Goal: Book appointment/travel/reservation

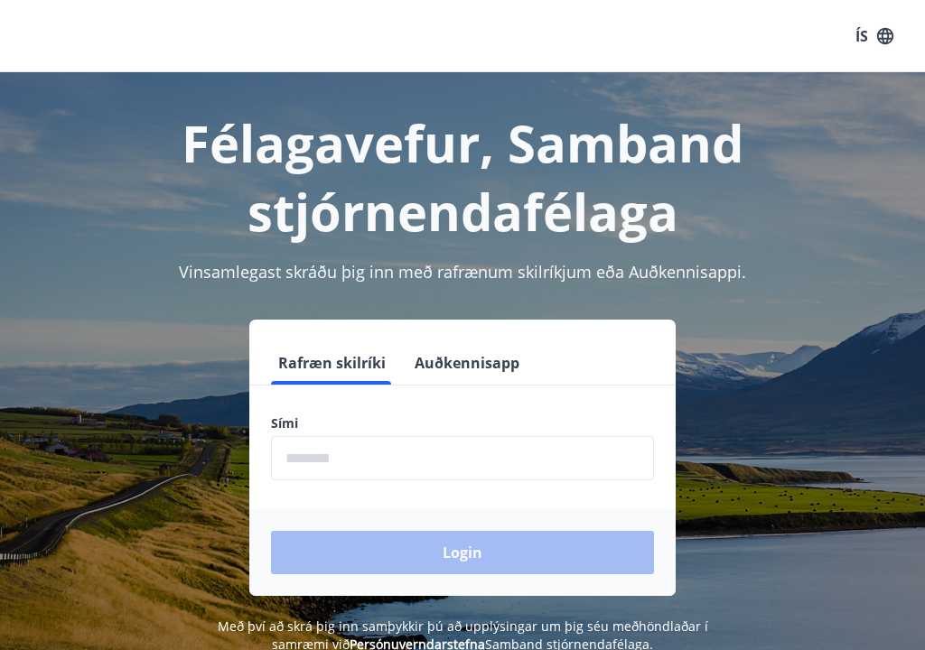
click at [477, 454] on input "phone" at bounding box center [462, 458] width 383 height 44
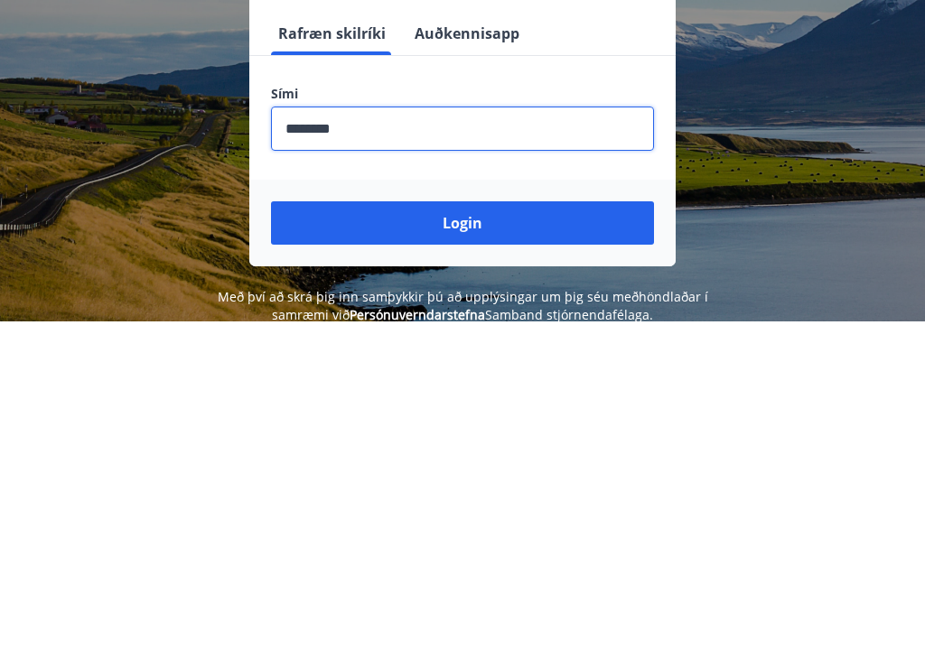
type input "********"
click at [469, 531] on button "Login" at bounding box center [462, 552] width 383 height 43
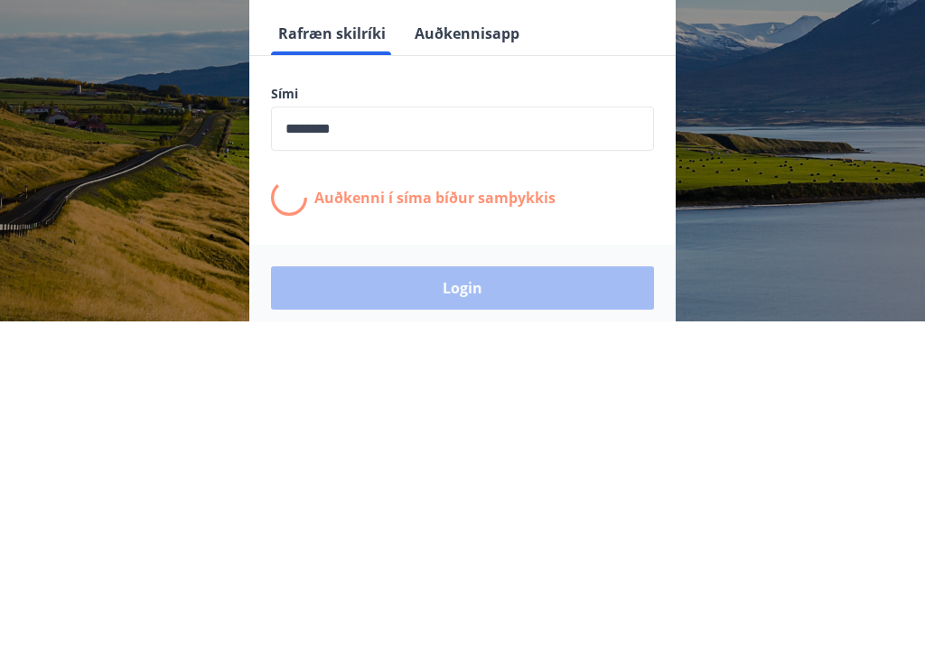
scroll to position [224, 0]
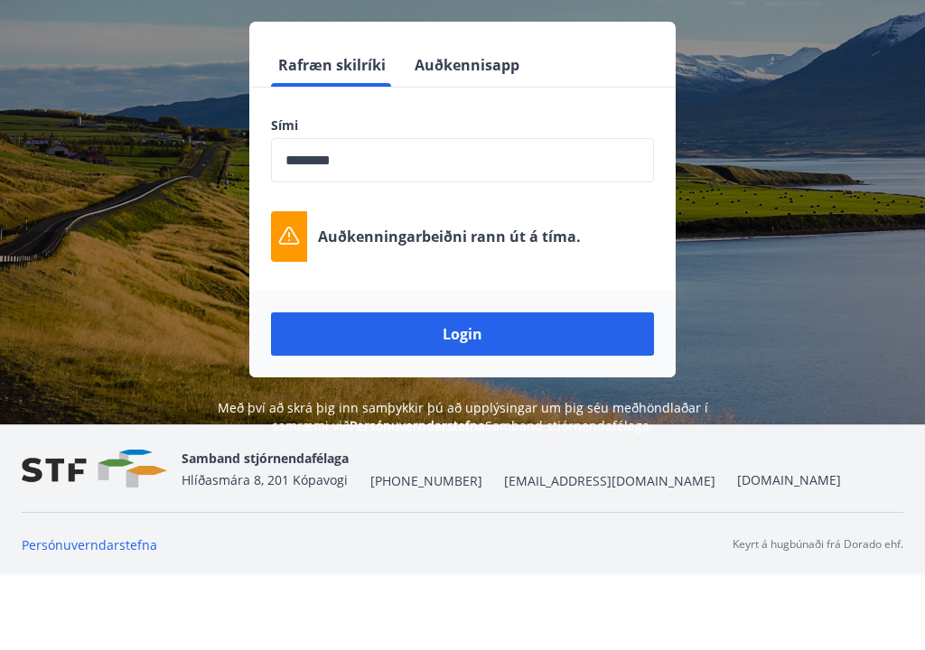
click at [525, 387] on button "Login" at bounding box center [462, 408] width 383 height 43
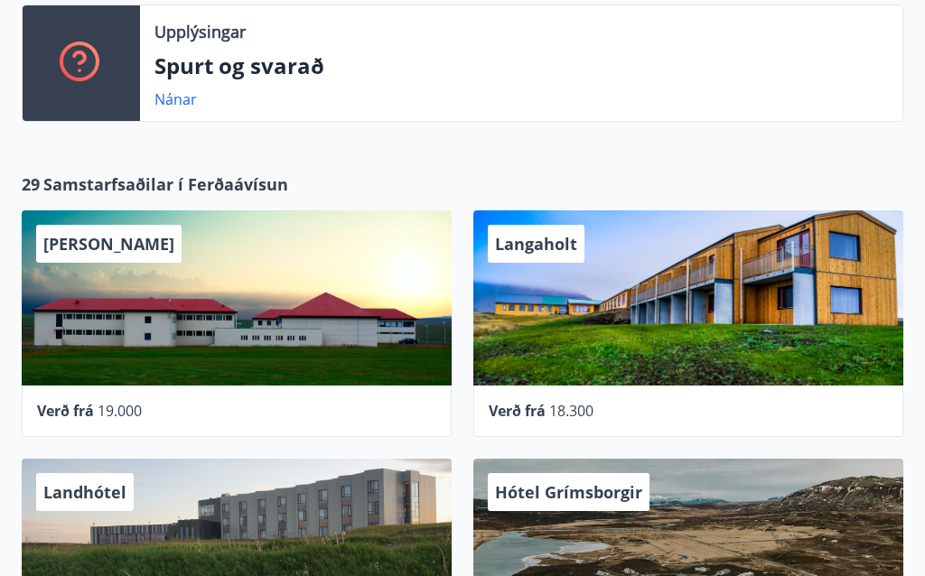
scroll to position [1461, 0]
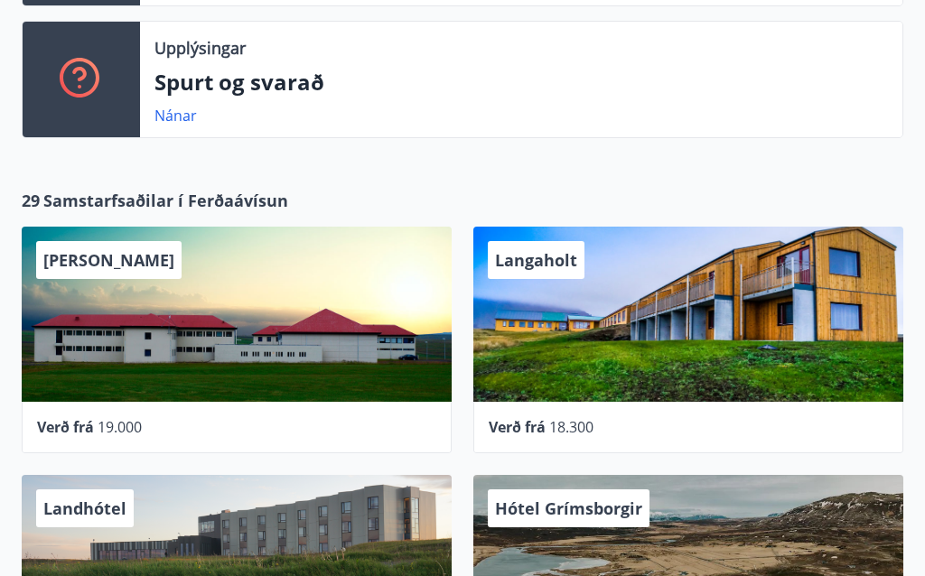
click at [735, 277] on div "Langaholt" at bounding box center [688, 315] width 430 height 175
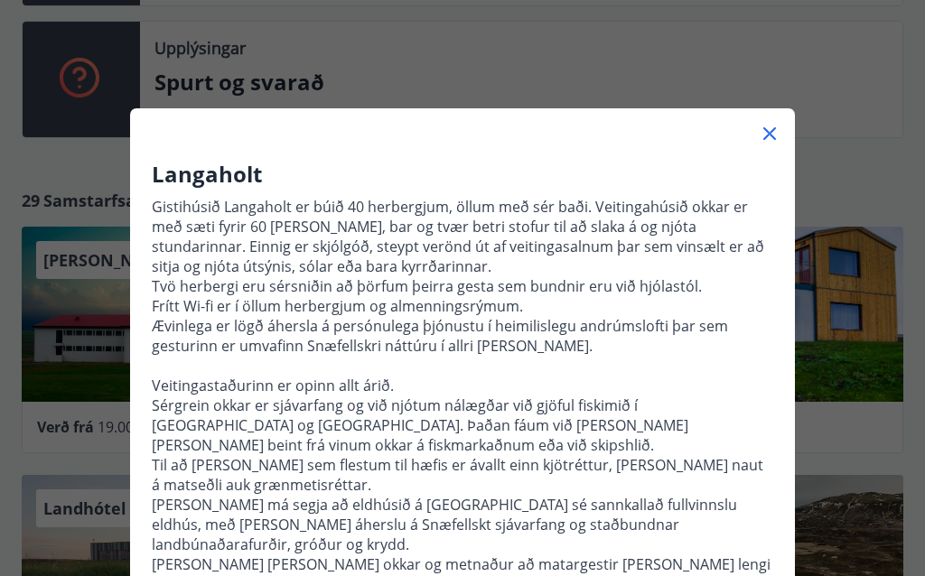
scroll to position [0, 0]
click at [770, 139] on icon at bounding box center [770, 134] width 22 height 22
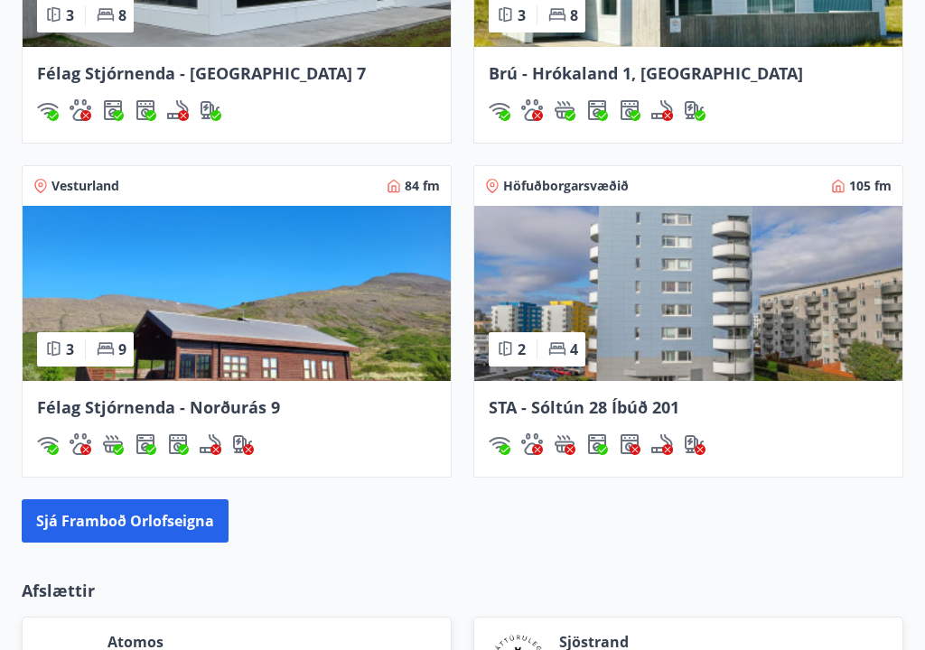
scroll to position [2443, 0]
click at [142, 500] on button "Sjá framboð orlofseigna" at bounding box center [125, 521] width 207 height 43
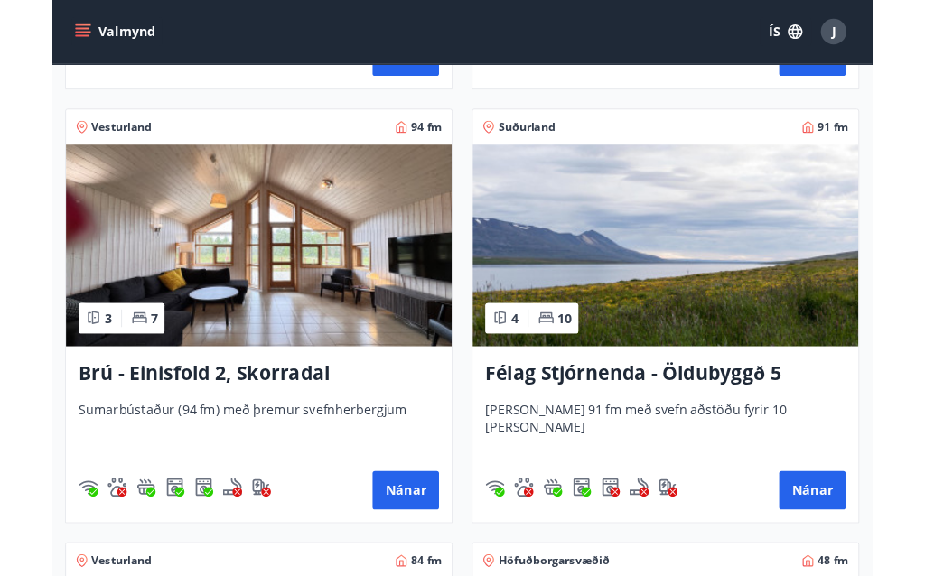
scroll to position [1746, 0]
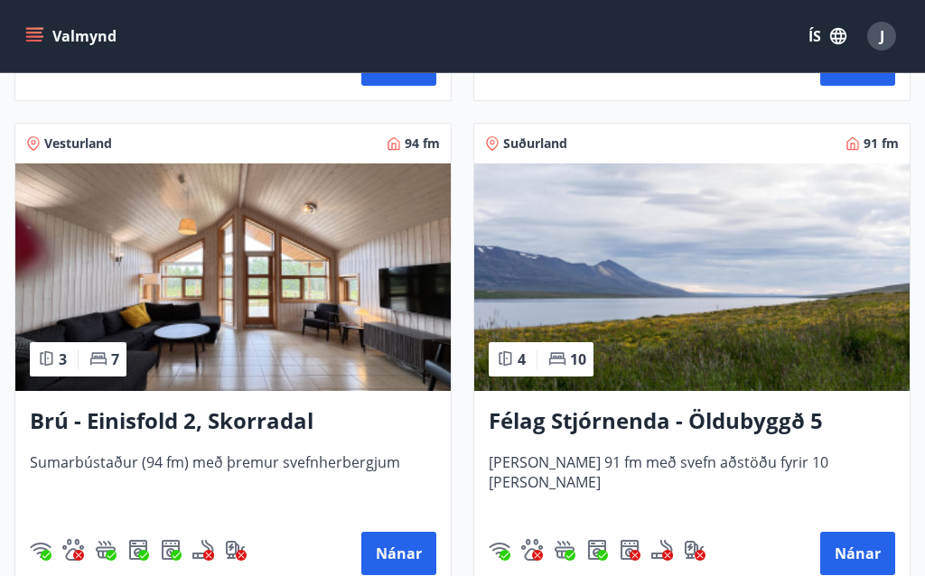
click at [404, 532] on button "Nánar" at bounding box center [398, 553] width 75 height 43
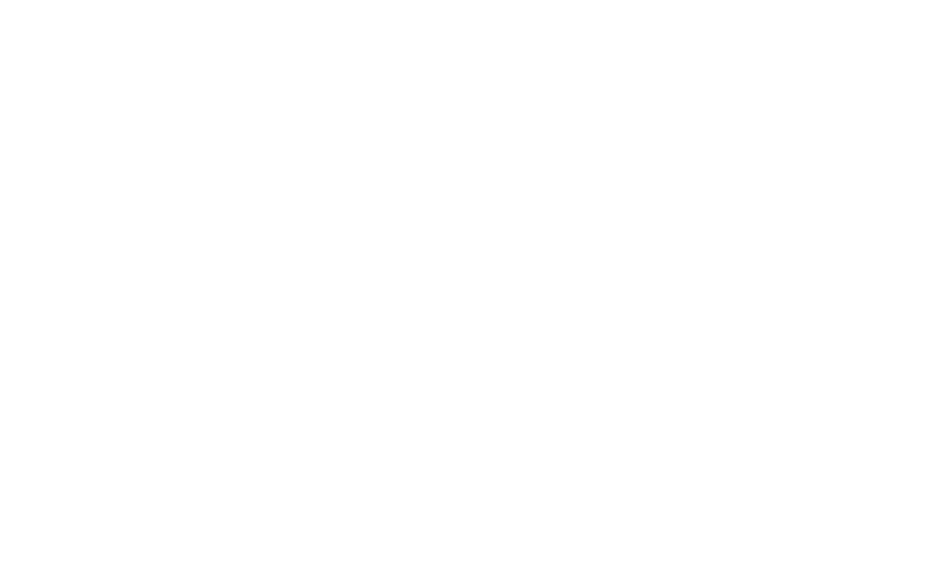
click at [141, 7] on html at bounding box center [462, 3] width 925 height 7
click at [49, 7] on html at bounding box center [462, 3] width 925 height 7
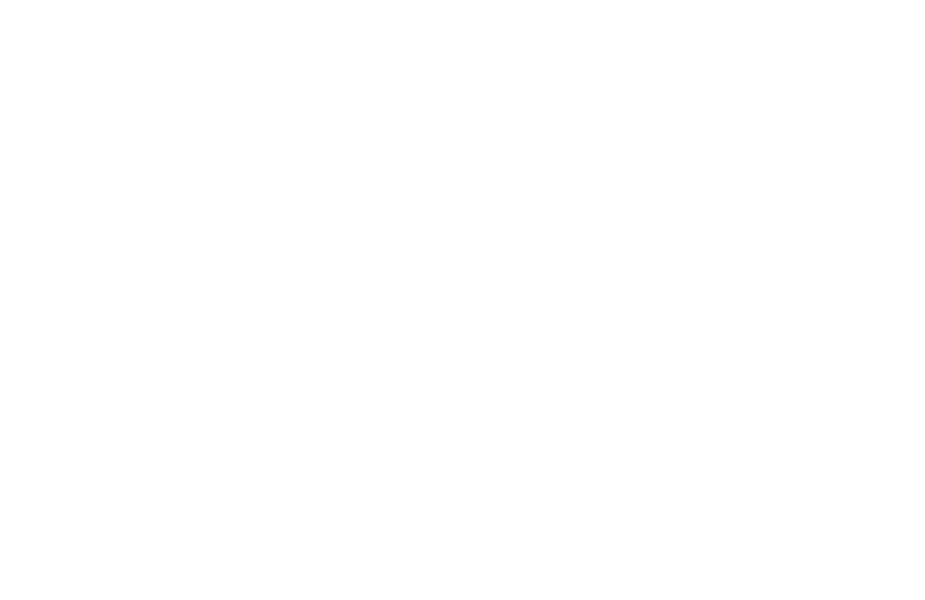
click at [35, 7] on html at bounding box center [462, 3] width 925 height 7
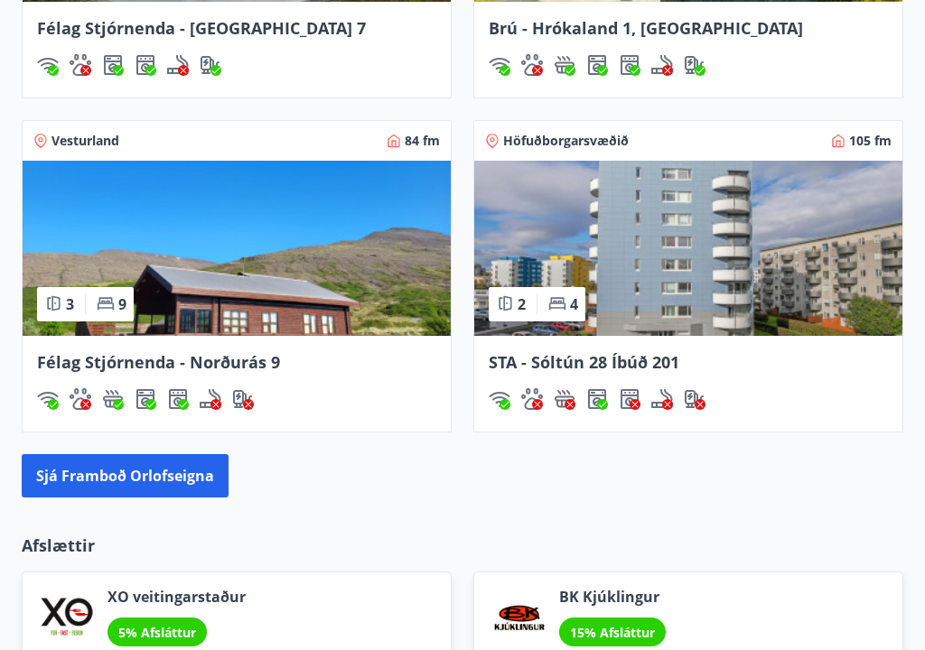
scroll to position [2507, 0]
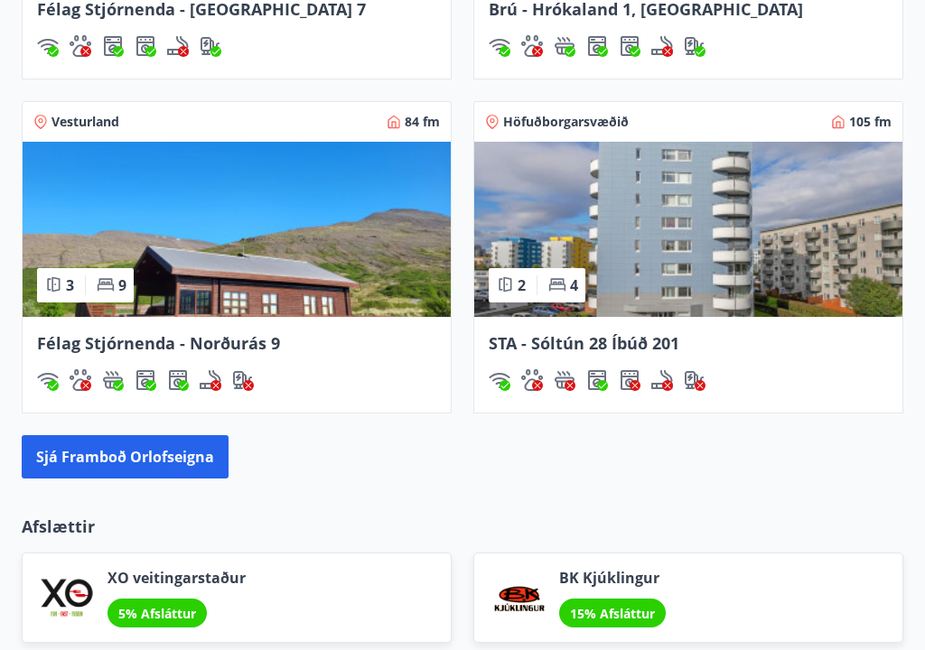
click at [150, 435] on button "Sjá framboð orlofseigna" at bounding box center [125, 456] width 207 height 43
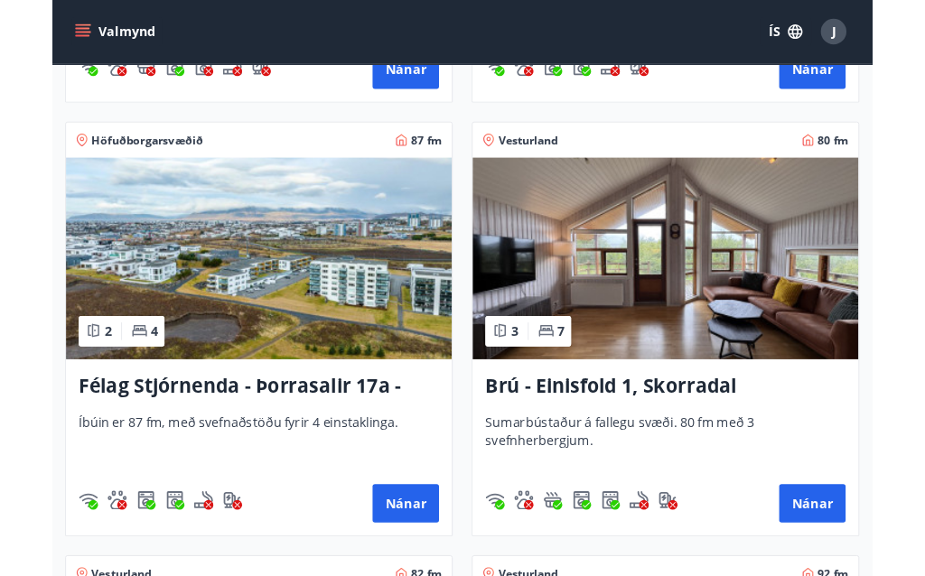
scroll to position [4178, 0]
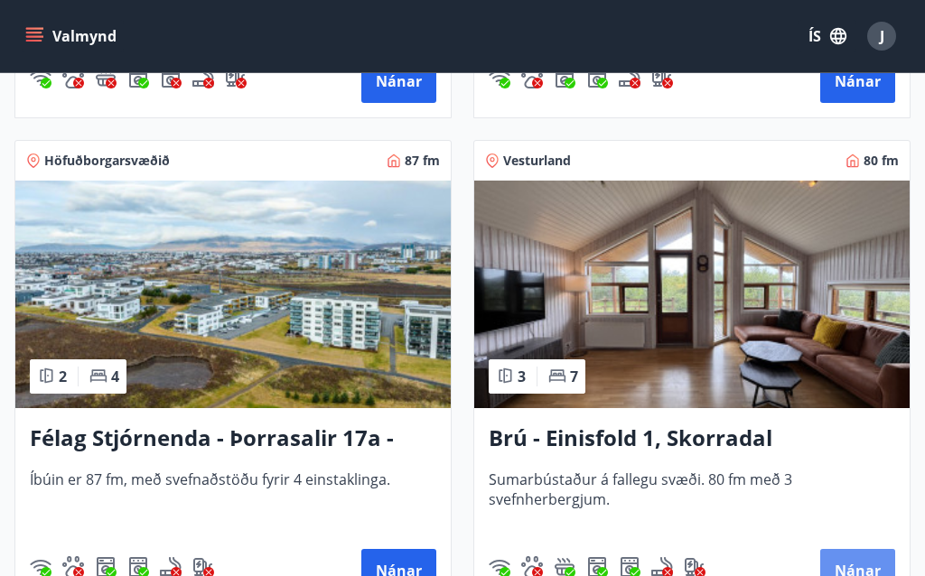
click at [854, 549] on button "Nánar" at bounding box center [857, 570] width 75 height 43
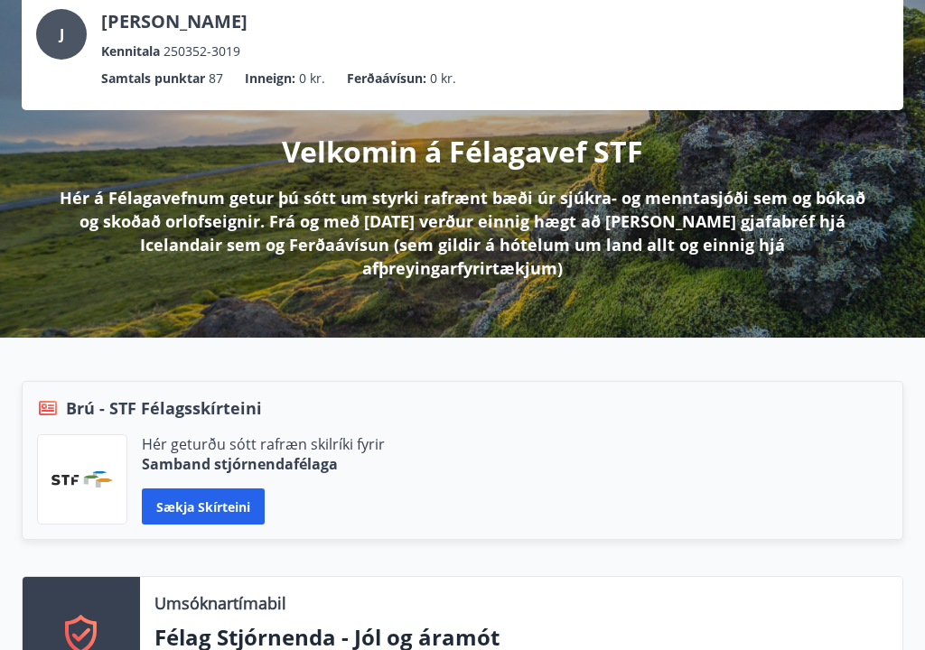
scroll to position [117, 0]
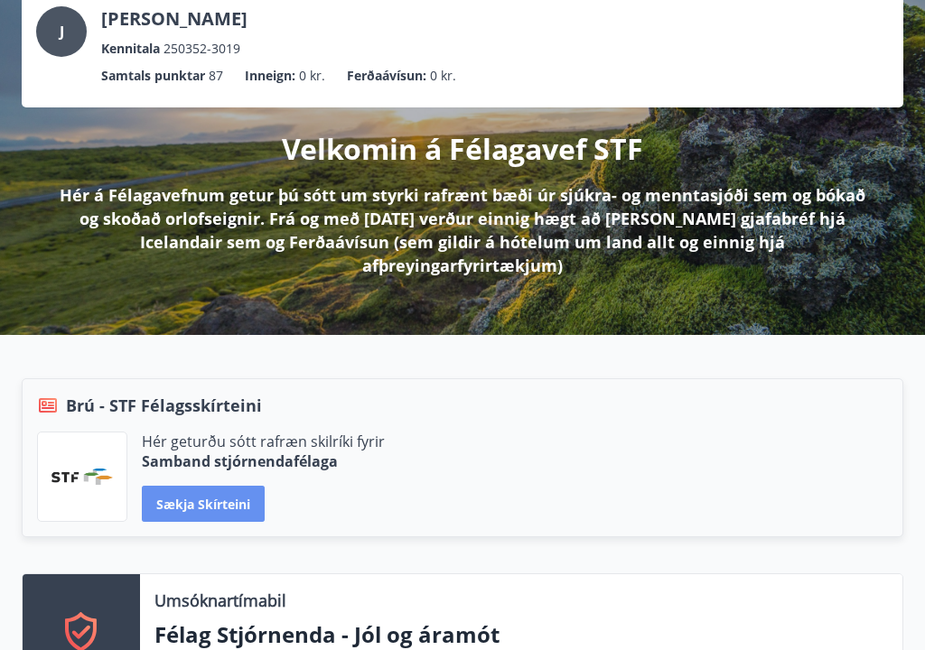
click at [204, 487] on button "Sækja skírteini" at bounding box center [203, 505] width 123 height 36
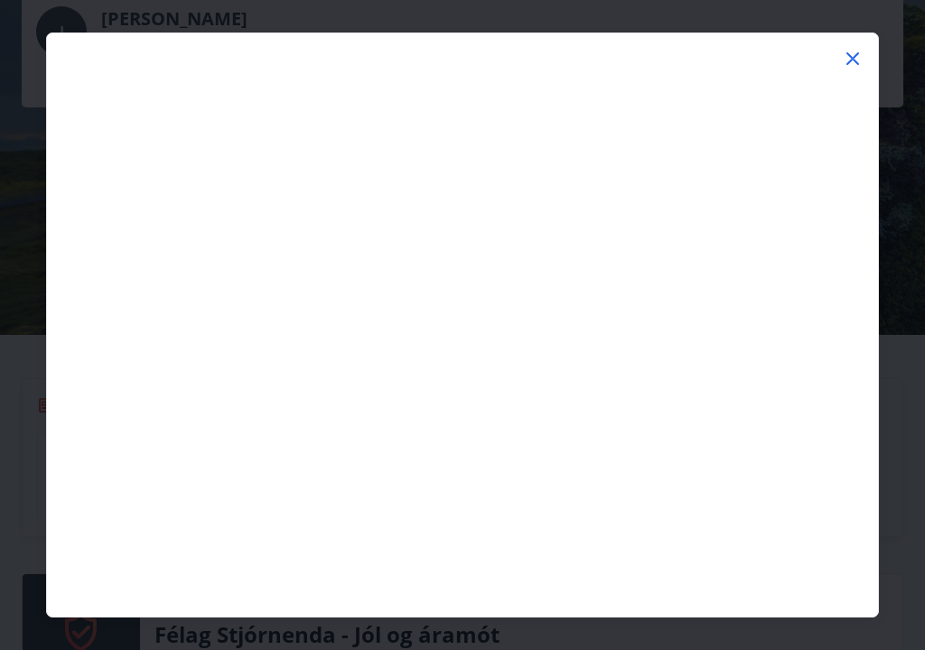
click at [856, 55] on icon at bounding box center [853, 58] width 13 height 13
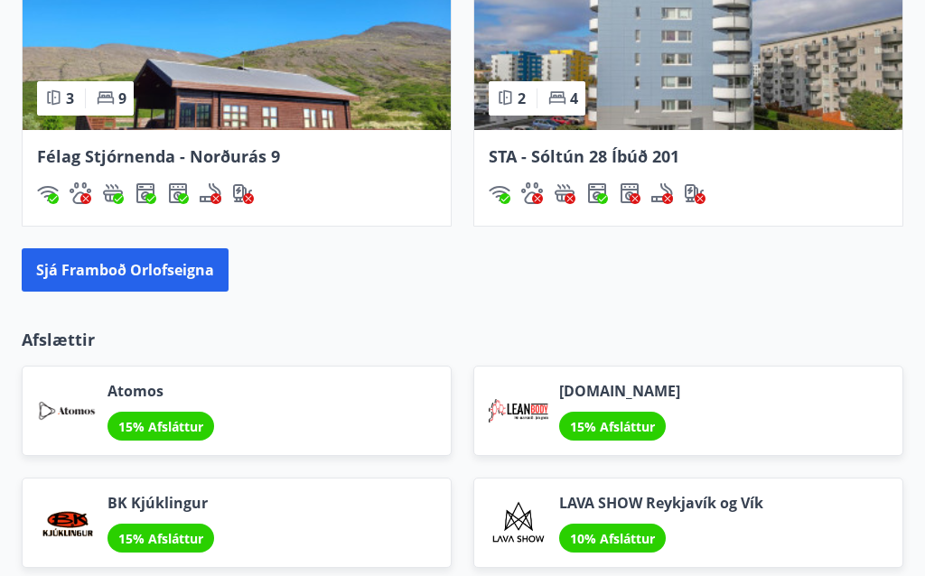
scroll to position [2692, 0]
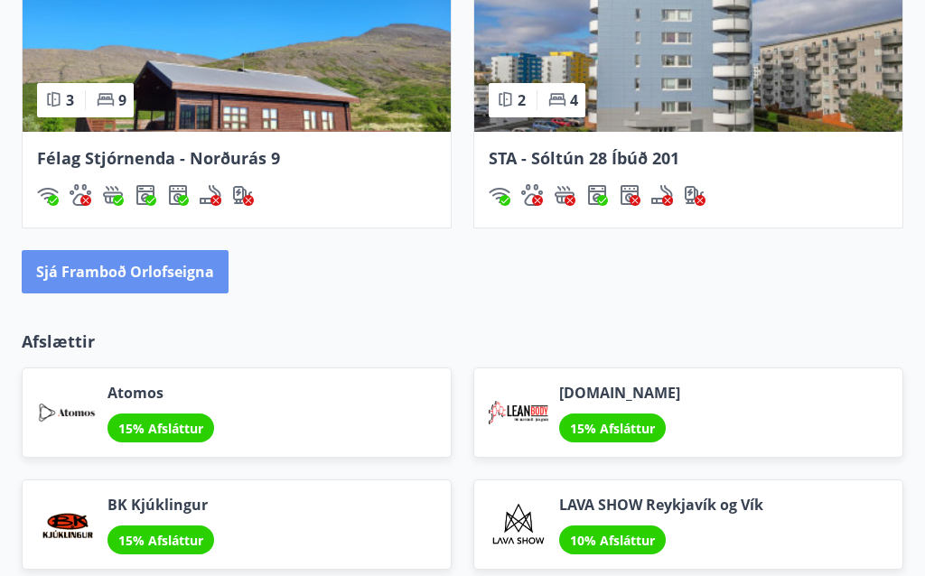
click at [150, 250] on button "Sjá framboð orlofseigna" at bounding box center [125, 271] width 207 height 43
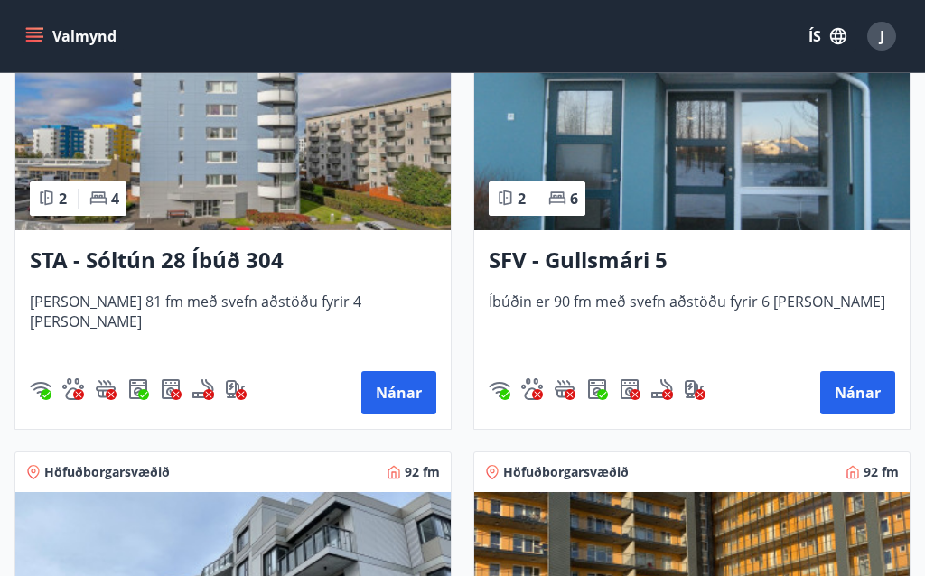
scroll to position [3375, 0]
click at [790, 372] on div "Nánar" at bounding box center [692, 393] width 407 height 43
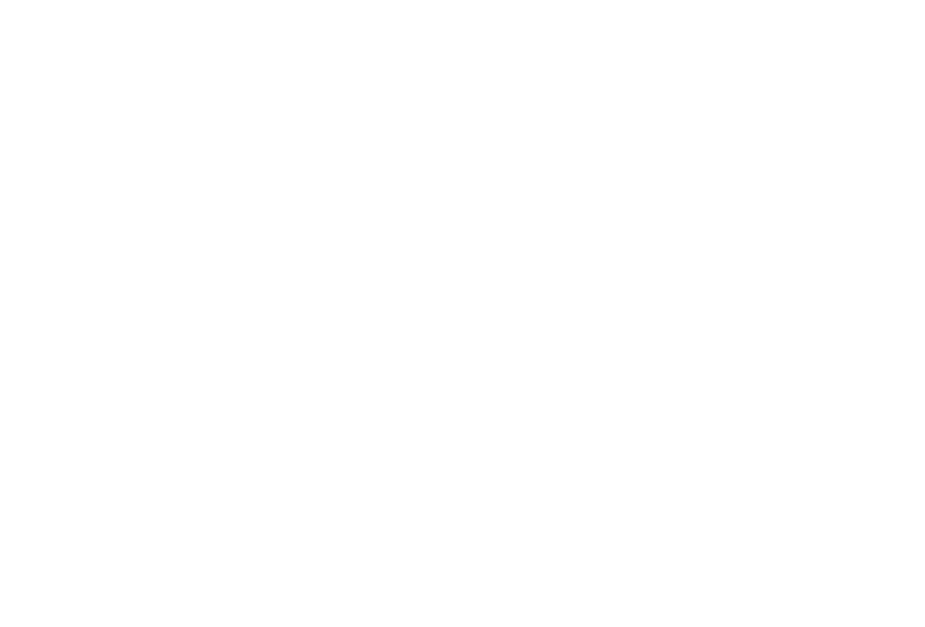
click at [605, 7] on html at bounding box center [462, 3] width 925 height 7
click at [645, 7] on html at bounding box center [462, 3] width 925 height 7
click at [463, 7] on html at bounding box center [462, 3] width 925 height 7
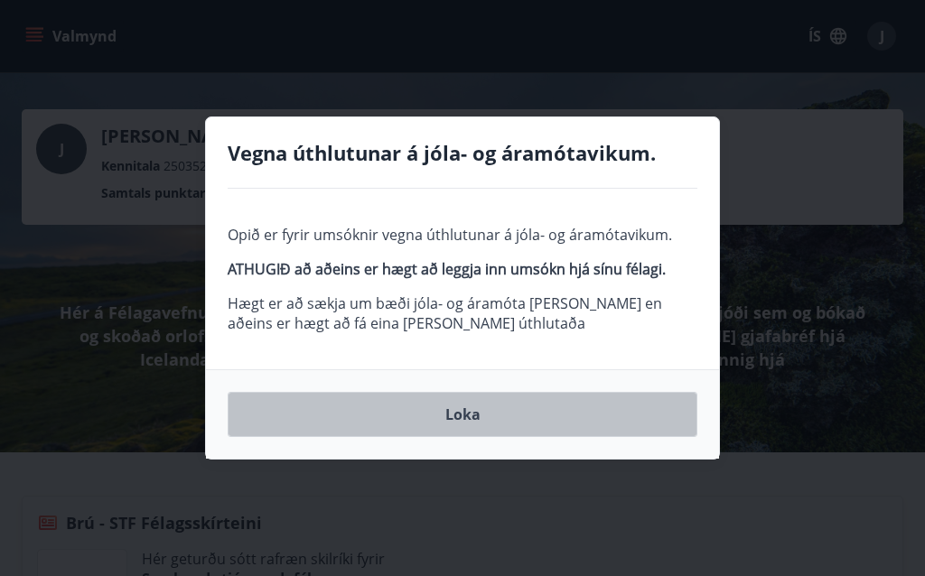
click at [491, 421] on button "Loka" at bounding box center [463, 414] width 470 height 45
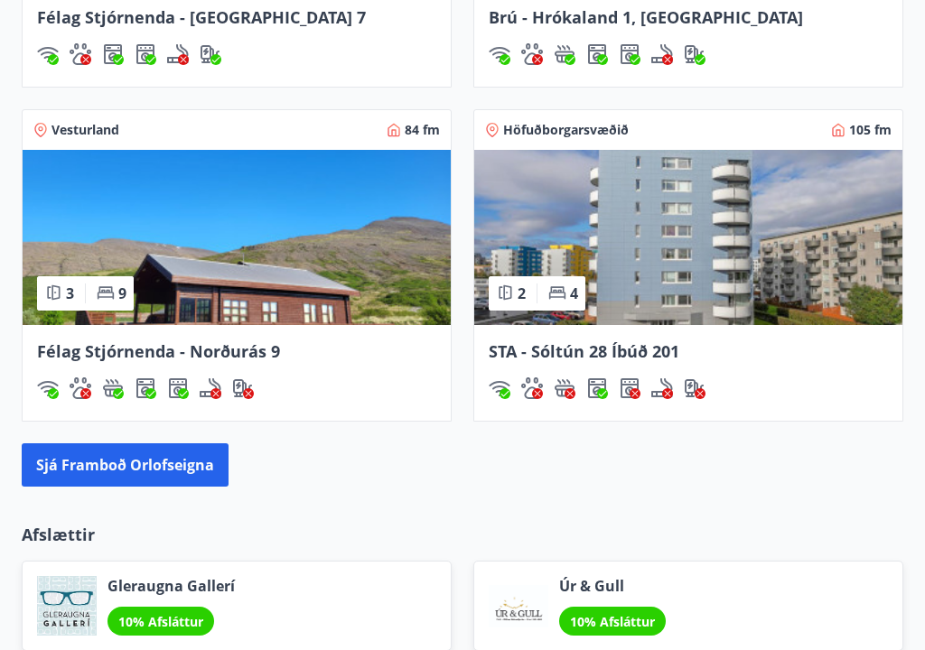
scroll to position [2523, 0]
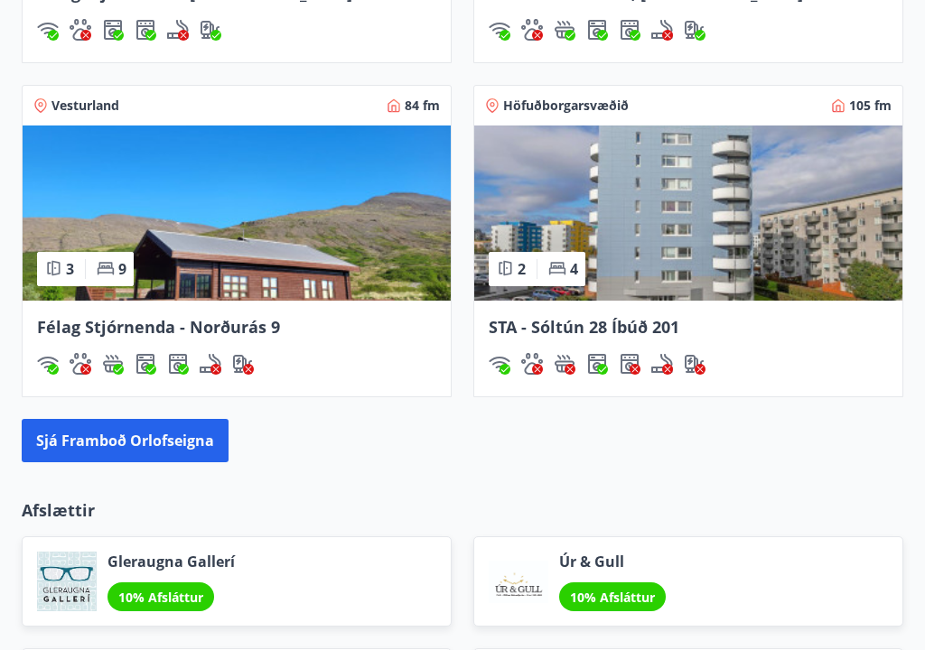
click at [151, 419] on button "Sjá framboð orlofseigna" at bounding box center [125, 440] width 207 height 43
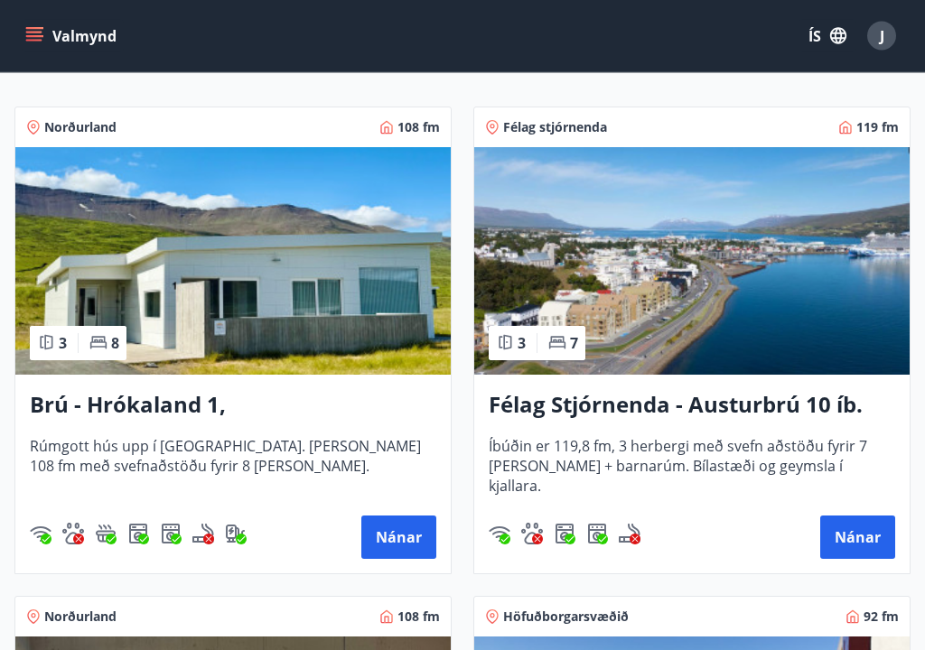
scroll to position [294, 0]
click at [878, 516] on button "Nánar" at bounding box center [857, 537] width 75 height 43
